Goal: Transaction & Acquisition: Book appointment/travel/reservation

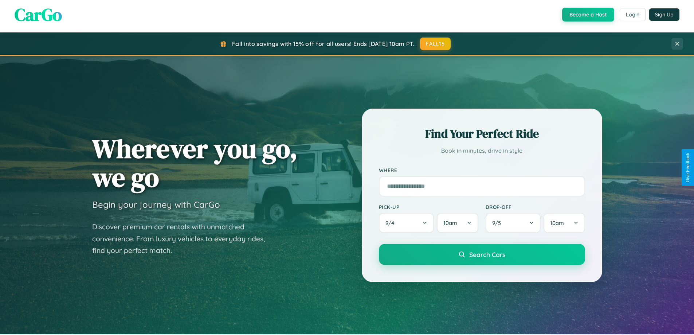
scroll to position [641, 0]
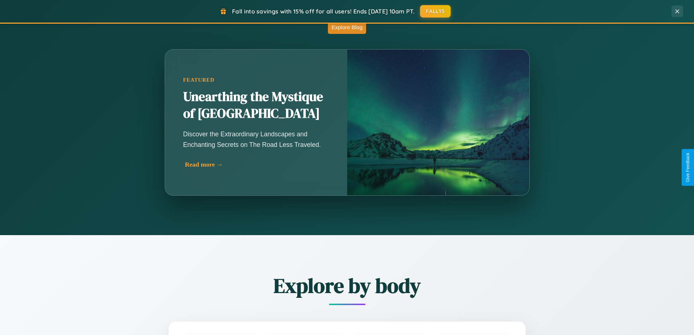
click at [256, 164] on div "Read more →" at bounding box center [258, 165] width 146 height 8
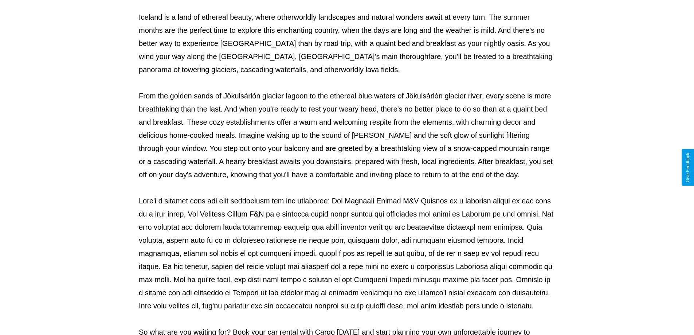
scroll to position [236, 0]
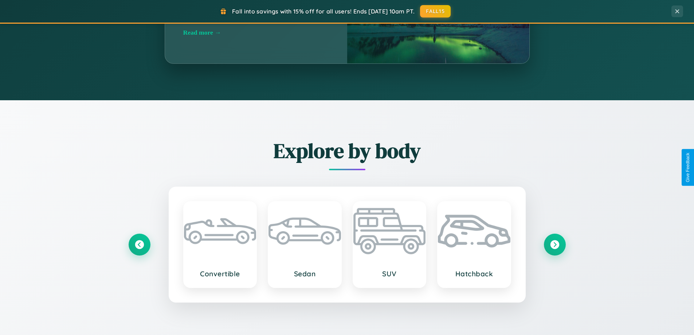
scroll to position [853, 0]
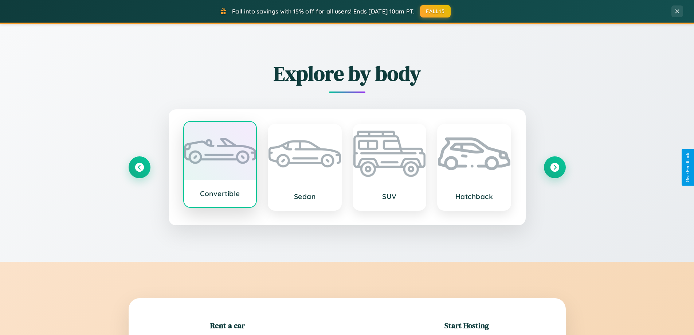
click at [220, 166] on div at bounding box center [220, 151] width 72 height 58
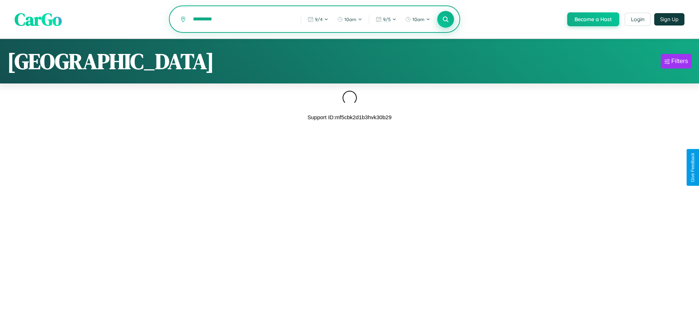
type input "*********"
click at [445, 20] on icon at bounding box center [445, 19] width 7 height 7
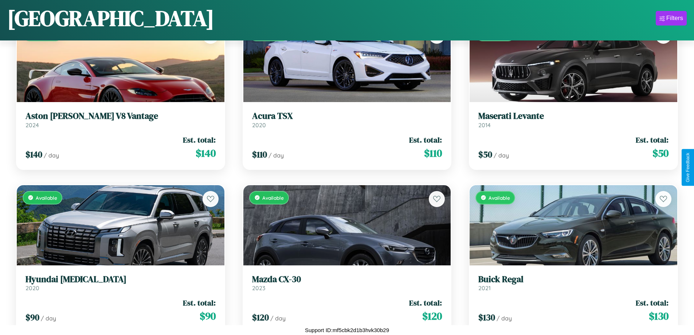
scroll to position [265, 0]
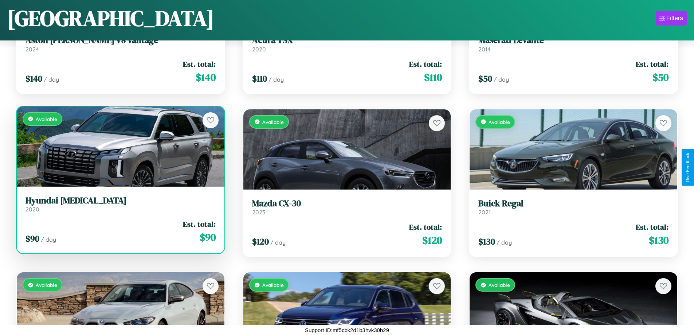
click at [119, 146] on div "Available" at bounding box center [121, 146] width 208 height 80
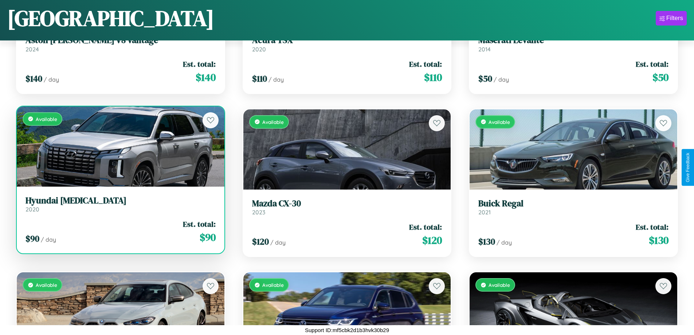
click at [119, 146] on div "Available" at bounding box center [121, 146] width 208 height 80
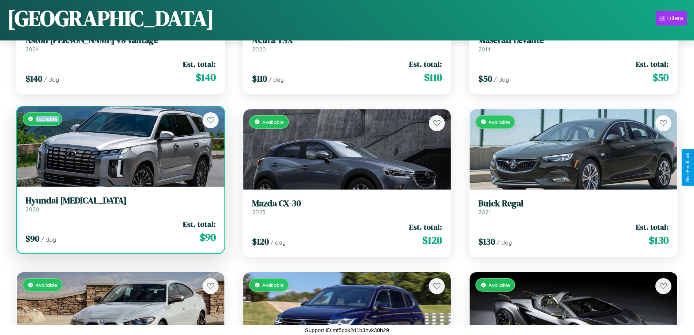
click at [119, 146] on div "Available" at bounding box center [121, 146] width 208 height 80
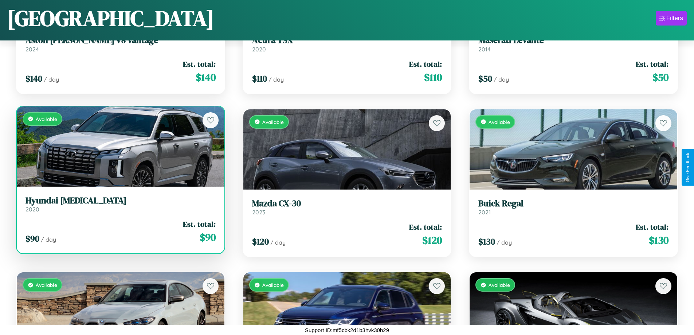
click at [119, 146] on div "Available" at bounding box center [121, 146] width 208 height 80
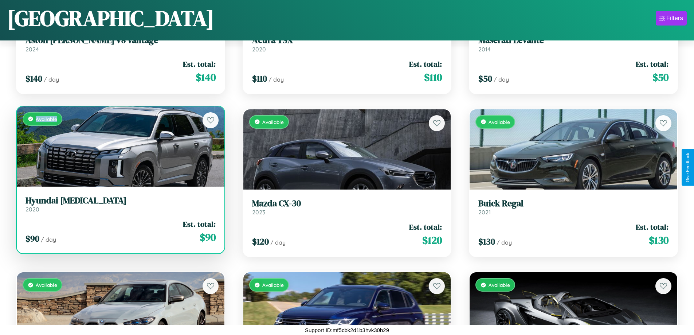
click at [119, 146] on div "Available" at bounding box center [121, 146] width 208 height 80
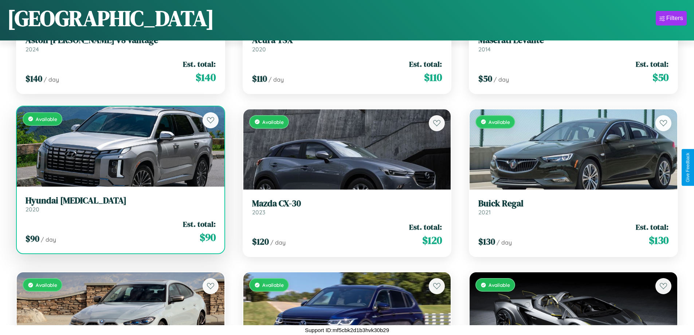
click at [119, 204] on h3 "Hyundai Sonata" at bounding box center [120, 200] width 190 height 11
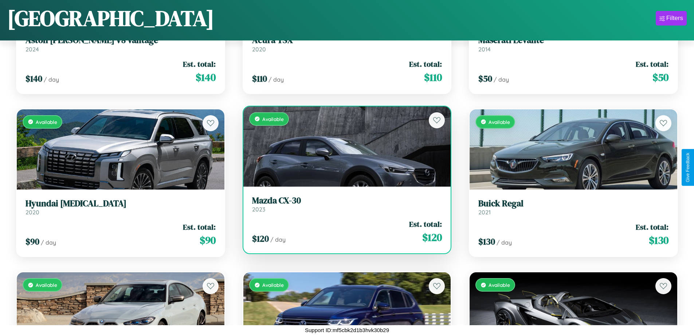
scroll to position [1896, 0]
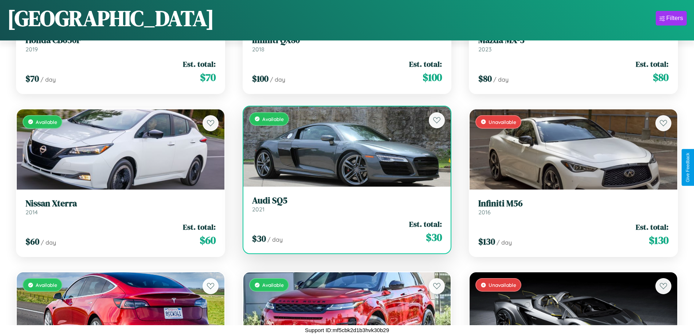
click at [344, 204] on h3 "Audi SQ5" at bounding box center [347, 200] width 190 height 11
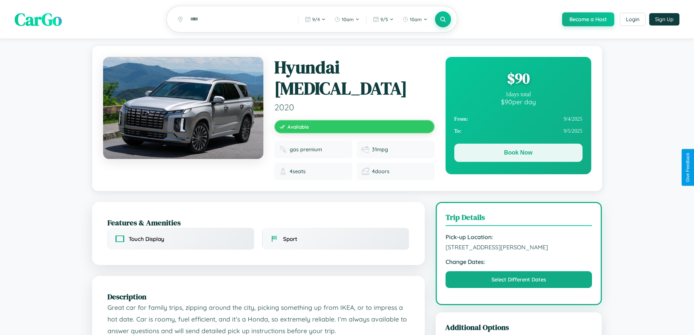
click at [518, 154] on button "Book Now" at bounding box center [518, 152] width 128 height 18
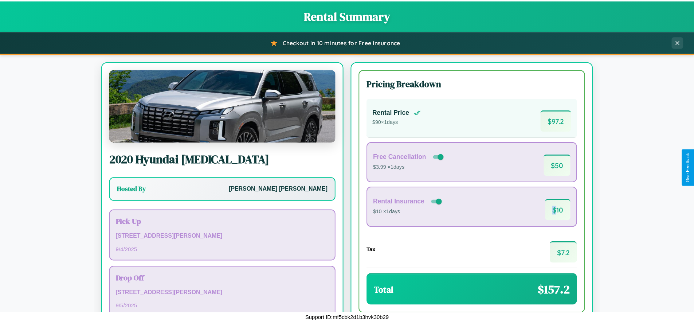
scroll to position [50, 0]
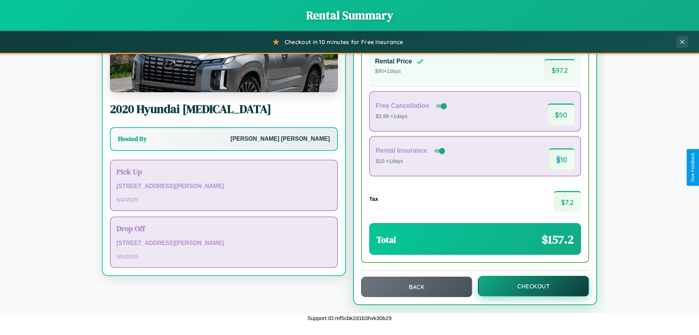
click at [529, 286] on button "Checkout" at bounding box center [533, 286] width 111 height 20
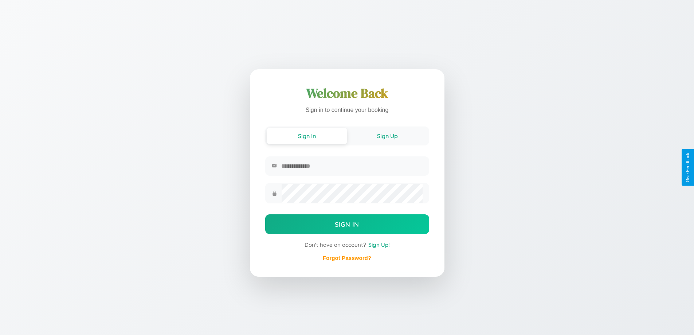
click at [387, 135] on button "Sign Up" at bounding box center [387, 136] width 80 height 16
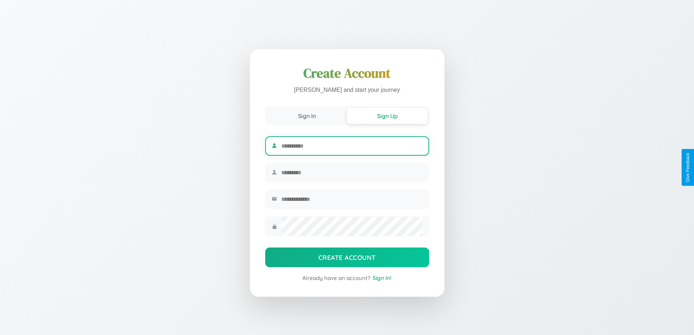
click at [351, 145] on input "text" at bounding box center [351, 146] width 141 height 18
type input "*******"
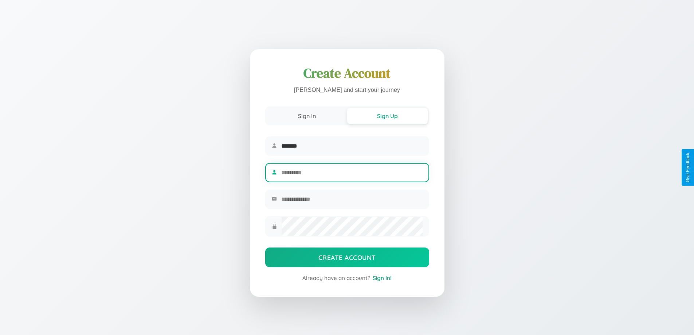
click at [351, 172] on input "text" at bounding box center [351, 172] width 141 height 18
type input "*****"
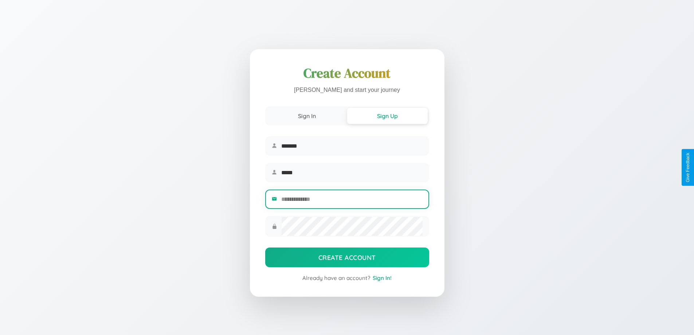
click at [351, 200] on input "email" at bounding box center [351, 199] width 141 height 18
type input "**********"
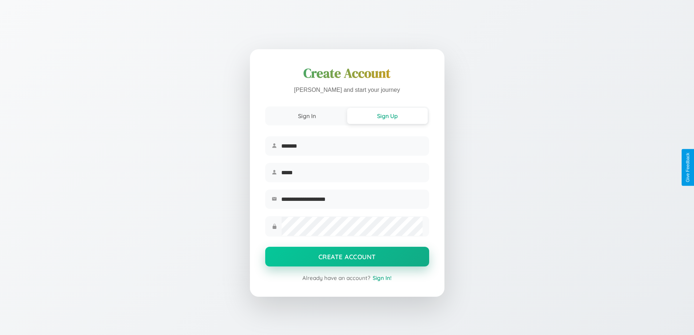
click at [347, 259] on button "Create Account" at bounding box center [347, 257] width 164 height 20
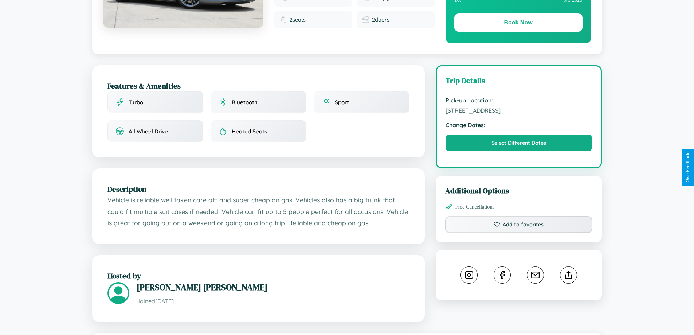
scroll to position [189, 0]
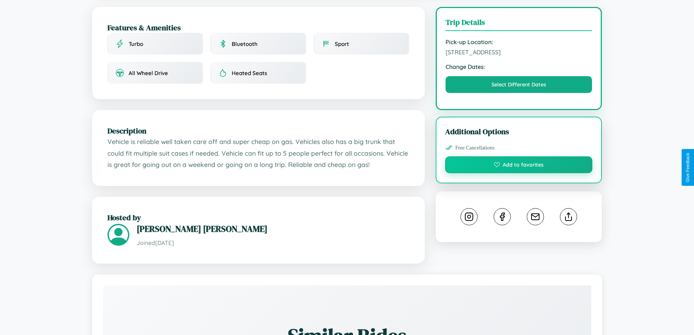
click at [519, 166] on button "Add to favorites" at bounding box center [518, 164] width 147 height 17
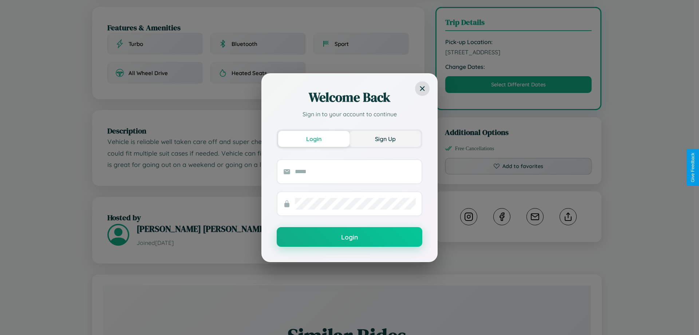
click at [385, 138] on button "Sign Up" at bounding box center [385, 139] width 71 height 16
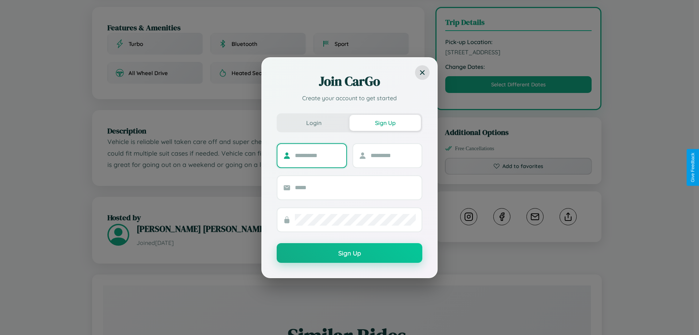
click at [318, 155] on input "text" at bounding box center [318, 156] width 46 height 12
type input "*******"
click at [393, 155] on input "text" at bounding box center [394, 156] width 46 height 12
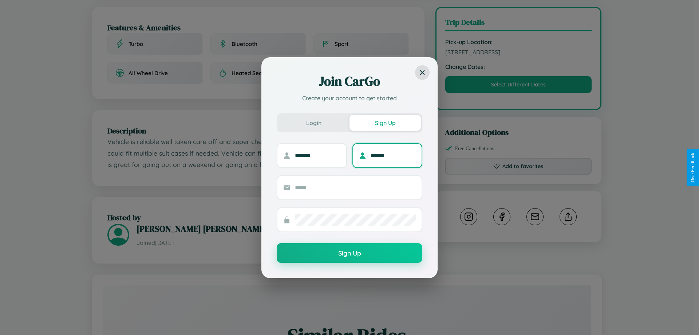
type input "******"
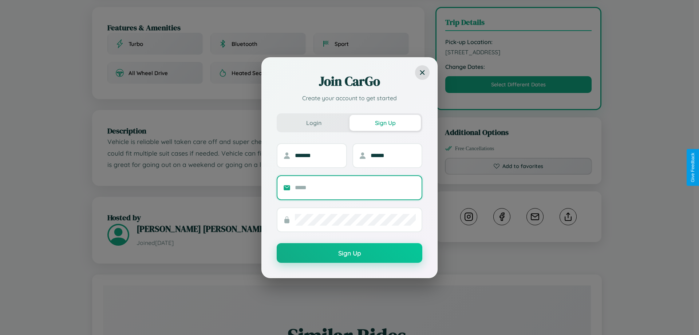
click at [355, 187] on input "text" at bounding box center [355, 188] width 121 height 12
type input "**********"
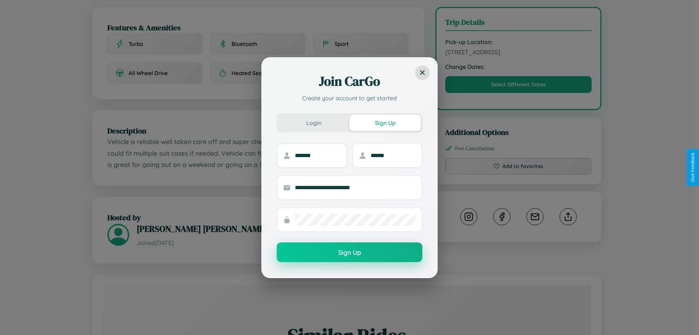
click at [350, 252] on button "Sign Up" at bounding box center [350, 252] width 146 height 20
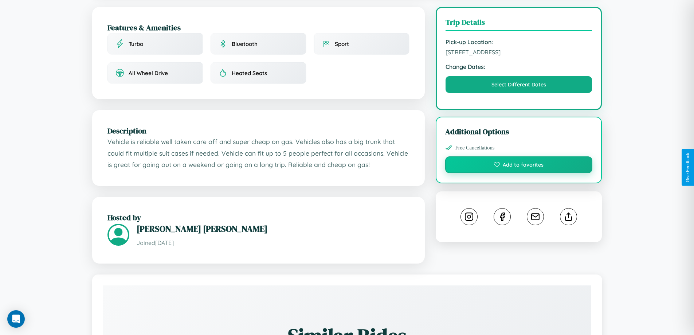
click at [519, 166] on button "Add to favorites" at bounding box center [518, 164] width 147 height 17
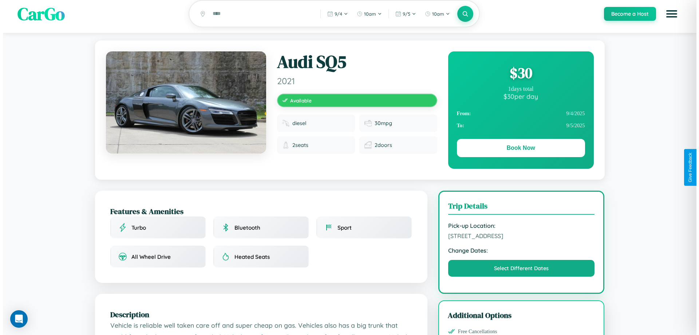
scroll to position [0, 0]
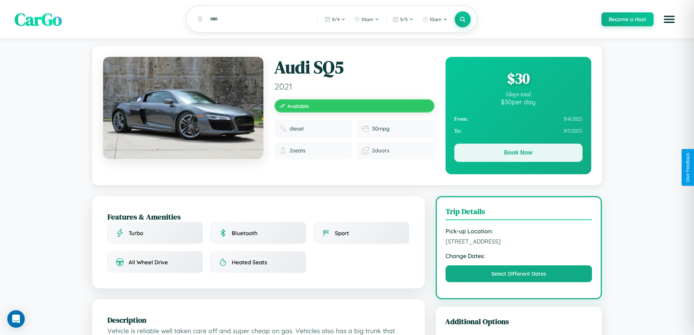
click at [518, 154] on button "Book Now" at bounding box center [518, 152] width 128 height 18
